Goal: Task Accomplishment & Management: Use online tool/utility

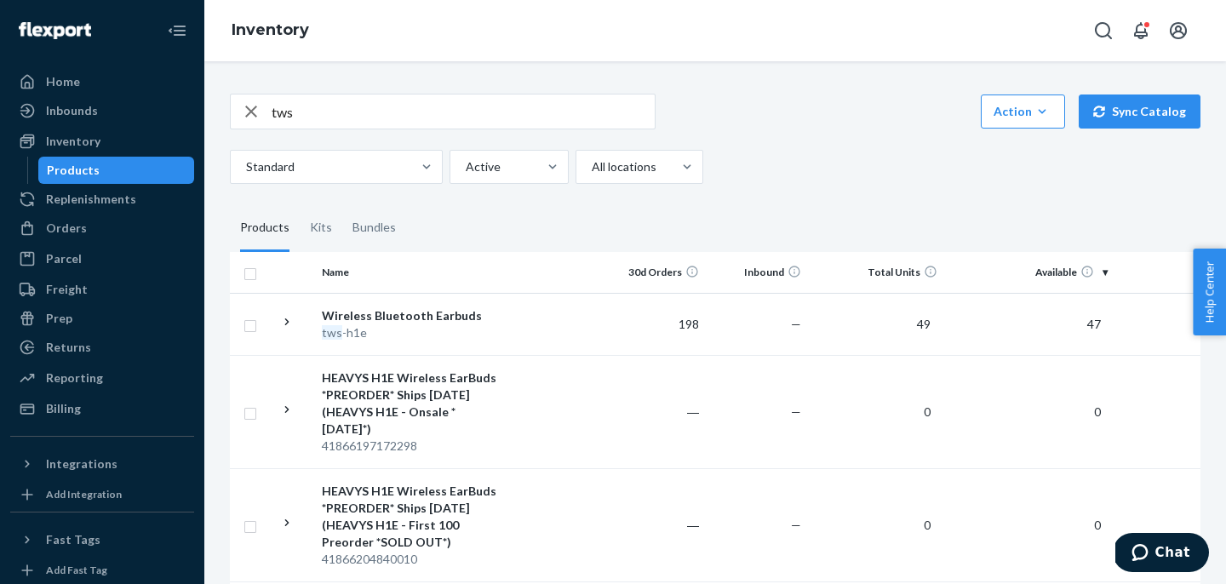
drag, startPoint x: 271, startPoint y: 103, endPoint x: 231, endPoint y: 103, distance: 40.0
click at [234, 103] on div "tws" at bounding box center [443, 112] width 424 height 34
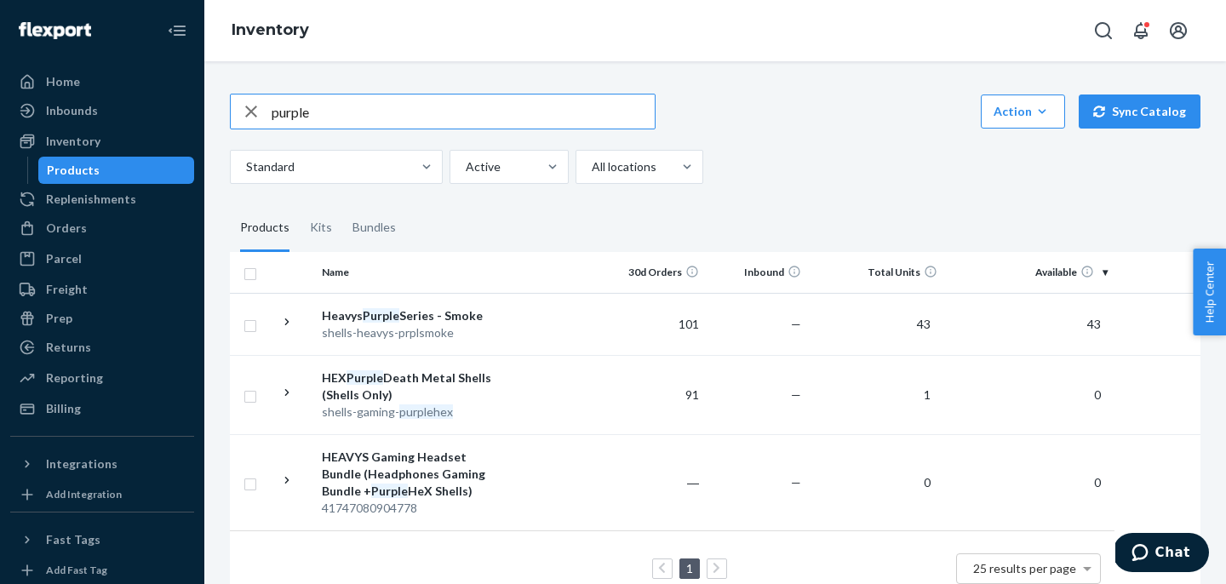
drag, startPoint x: 330, startPoint y: 112, endPoint x: 245, endPoint y: 109, distance: 85.2
click at [245, 109] on div "purple" at bounding box center [443, 112] width 424 height 34
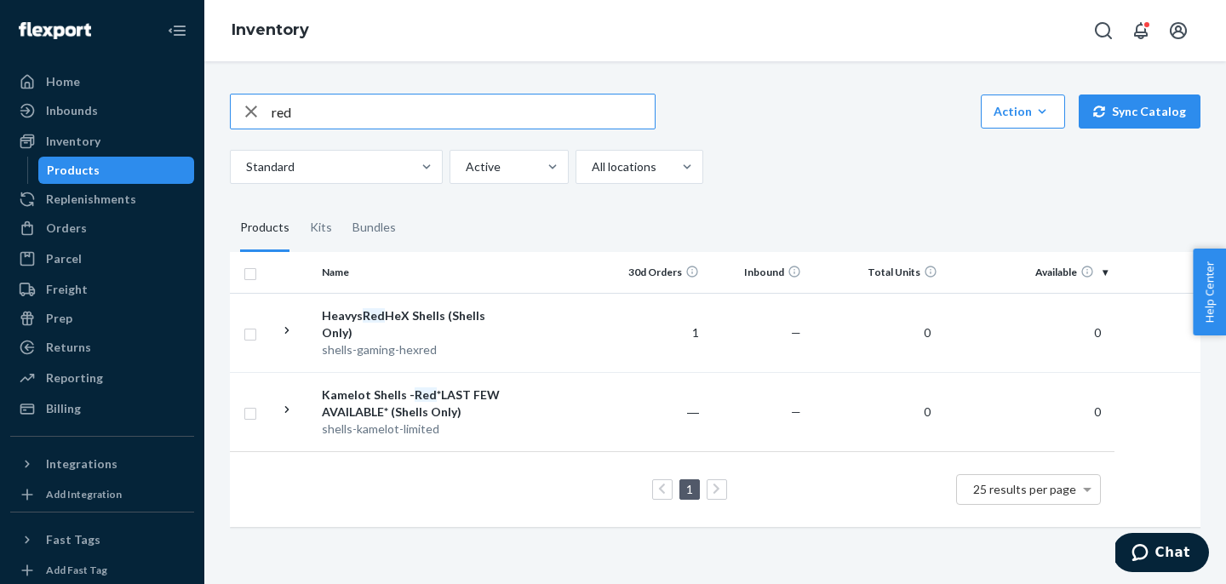
drag, startPoint x: 330, startPoint y: 118, endPoint x: 248, endPoint y: 118, distance: 82.6
click at [248, 118] on div "red" at bounding box center [443, 112] width 424 height 34
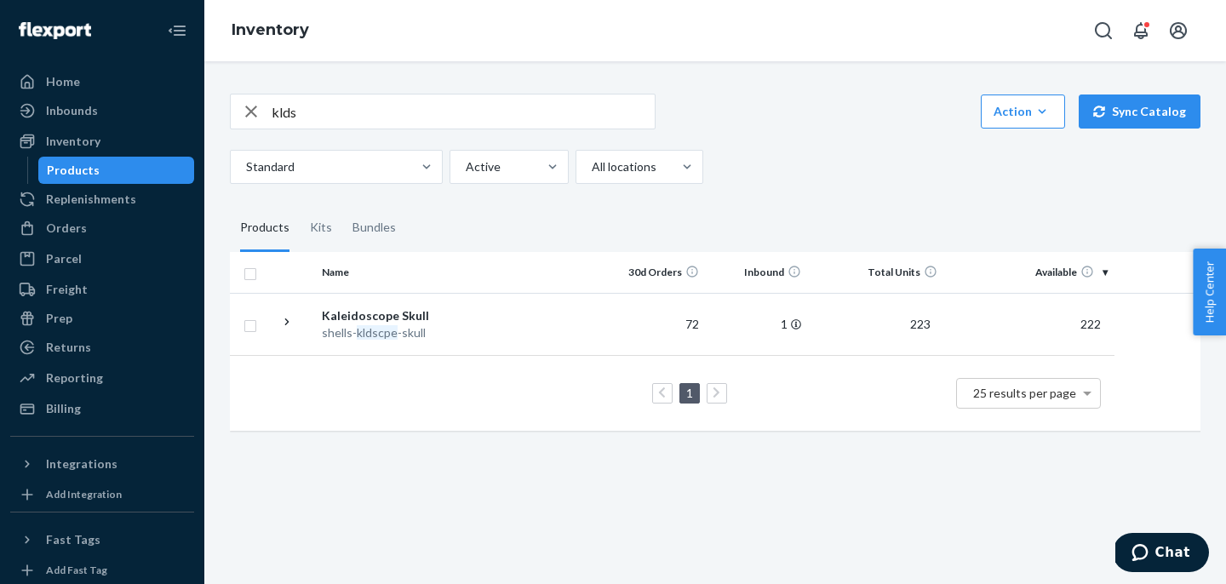
click at [328, 114] on input "klds" at bounding box center [463, 112] width 383 height 34
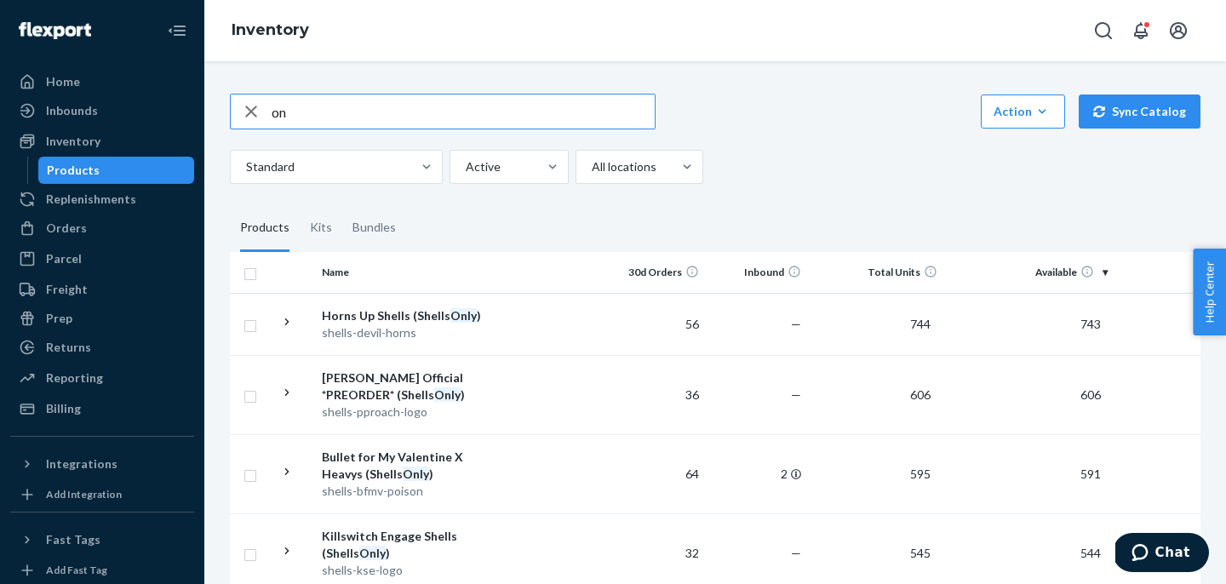
click at [302, 111] on input "on" at bounding box center [463, 112] width 383 height 34
type input "o"
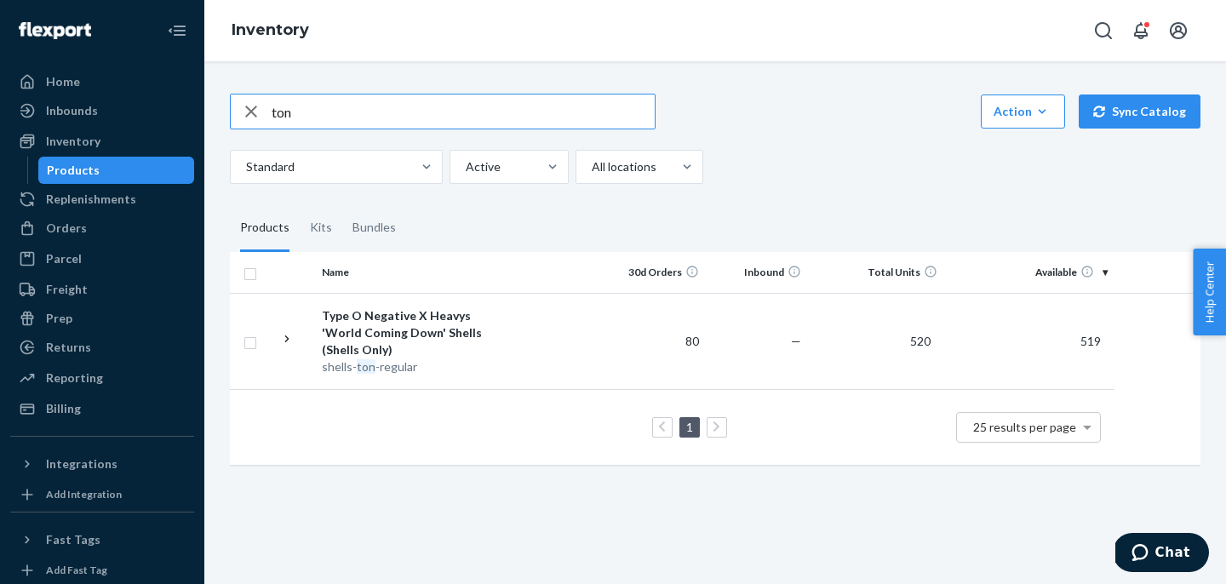
click at [314, 121] on input "ton" at bounding box center [463, 112] width 383 height 34
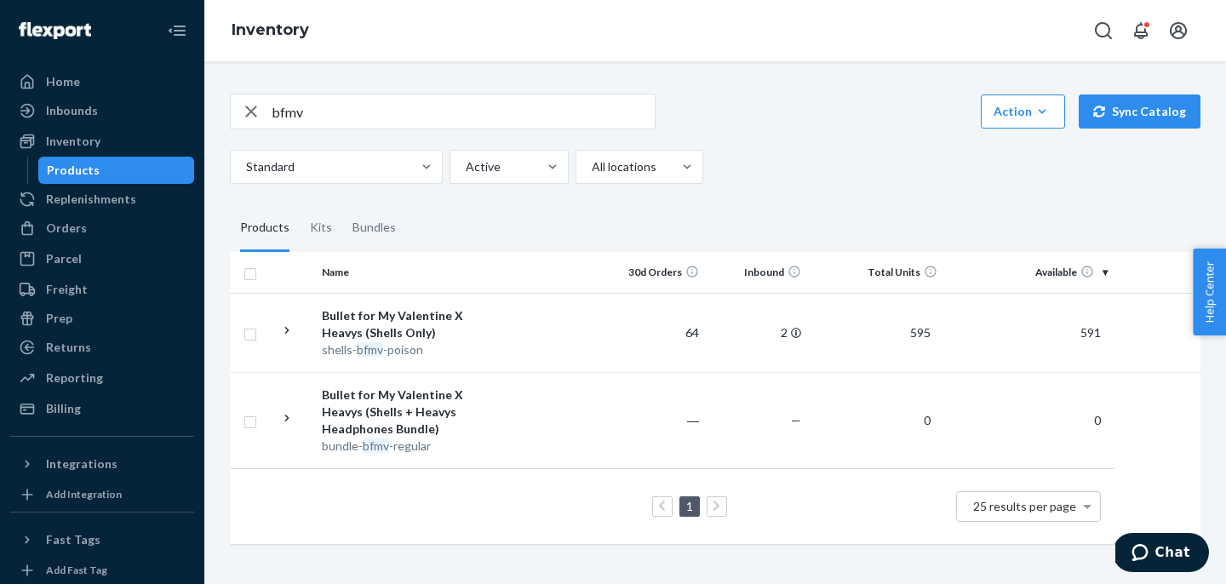
click at [320, 107] on input "bfmv" at bounding box center [463, 112] width 383 height 34
paste input "sarahmason"
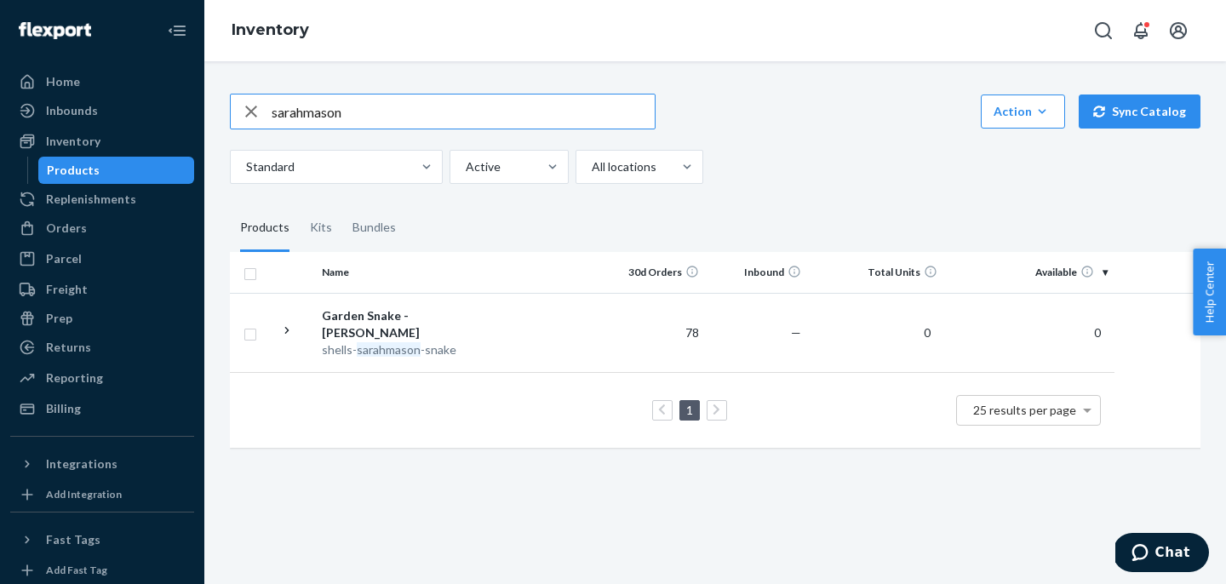
click at [363, 109] on input "sarahmason" at bounding box center [463, 112] width 383 height 34
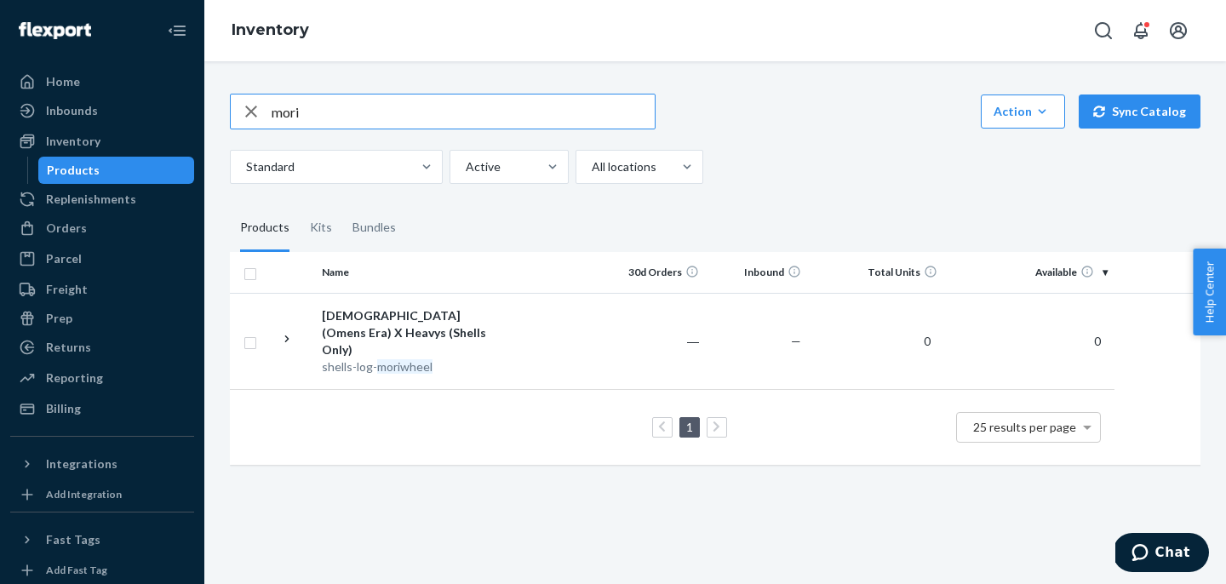
drag, startPoint x: 365, startPoint y: 108, endPoint x: 210, endPoint y: 106, distance: 155.0
click at [213, 108] on div "mori Action Create product Create kit or bundle Bulk create products Bulk updat…" at bounding box center [715, 322] width 1022 height 523
type input "red"
